Goal: Check status: Check status

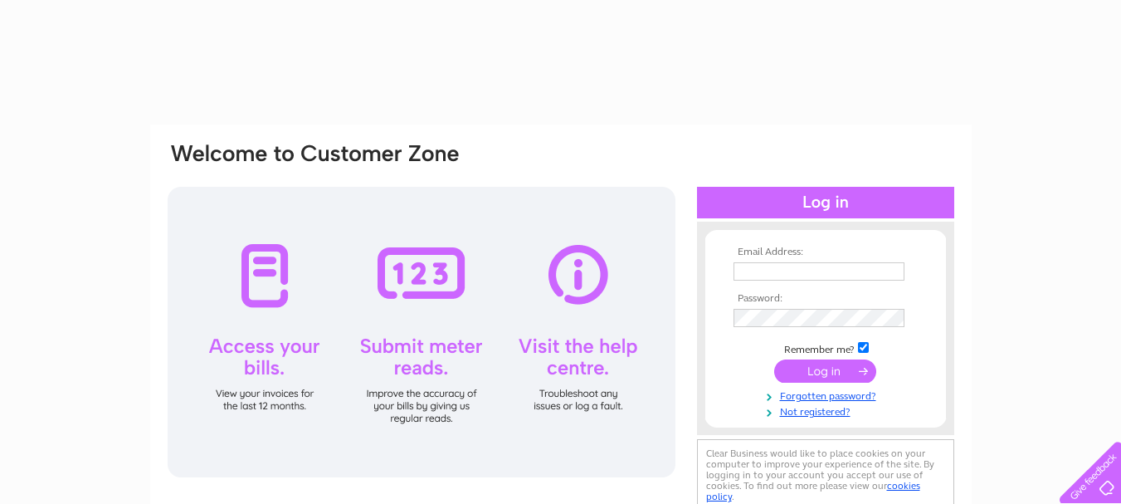
type input "[PERSON_NAME][EMAIL_ADDRESS][DOMAIN_NAME]"
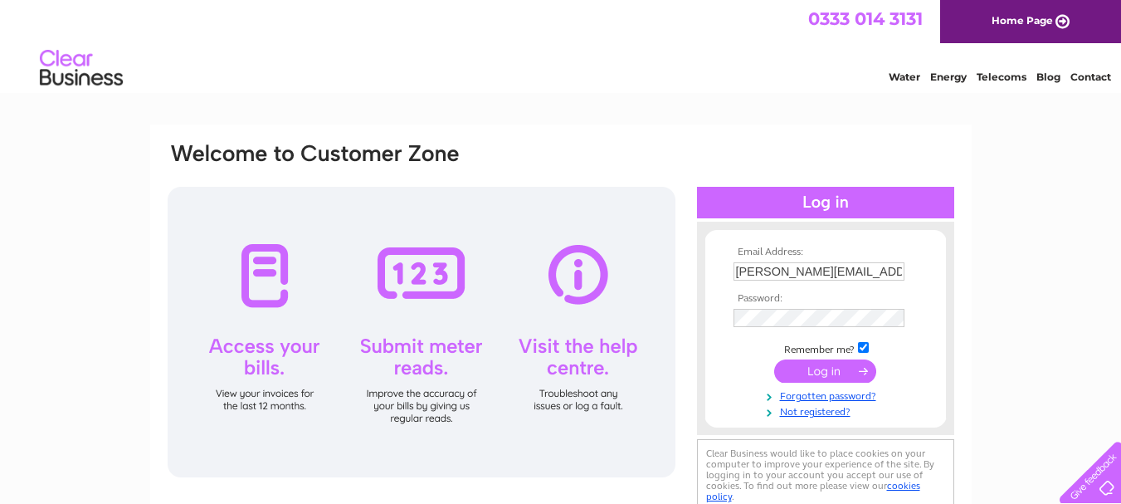
click at [845, 374] on input "submit" at bounding box center [825, 370] width 102 height 23
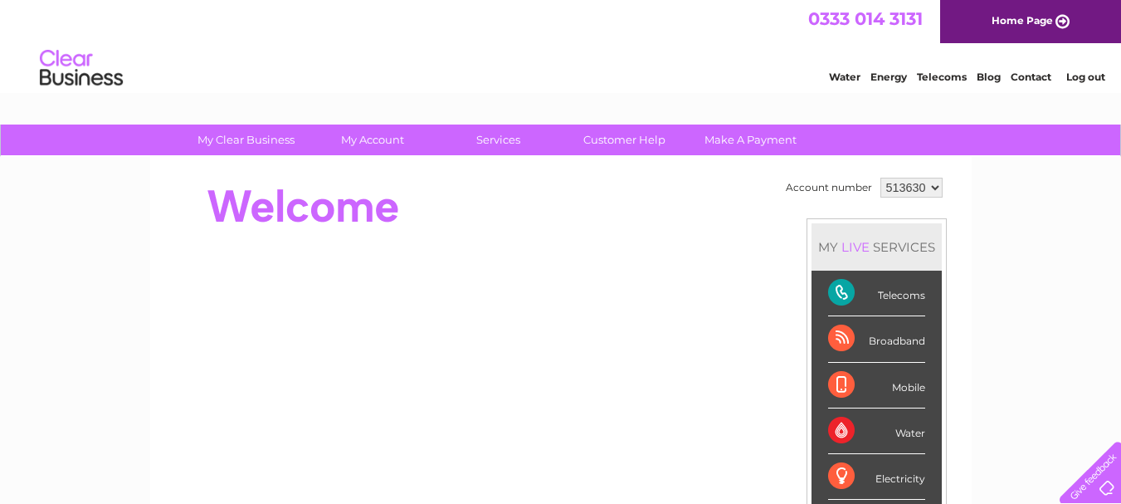
click at [895, 191] on select "513630 975468" at bounding box center [911, 188] width 62 height 20
select select "975468"
click at [880, 178] on select "513630 975468" at bounding box center [911, 188] width 62 height 20
